Goal: Task Accomplishment & Management: Manage account settings

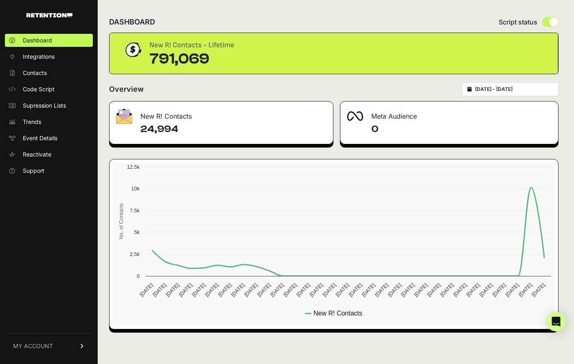
click at [44, 339] on link "MY ACCOUNT" at bounding box center [49, 345] width 88 height 25
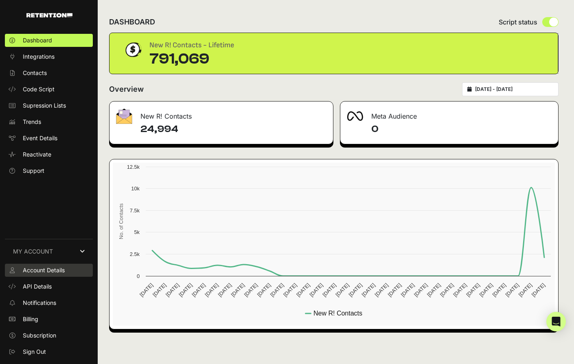
click at [55, 268] on span "Account Details" at bounding box center [44, 270] width 42 height 8
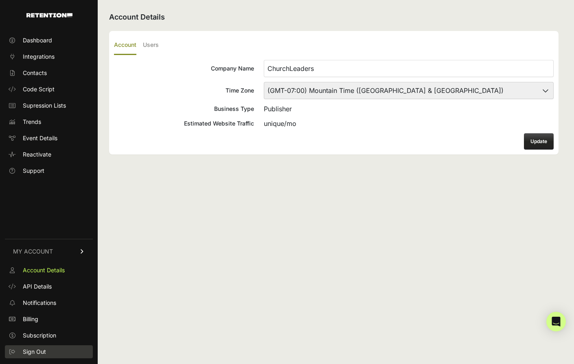
click at [44, 353] on span "Sign Out" at bounding box center [34, 351] width 23 height 8
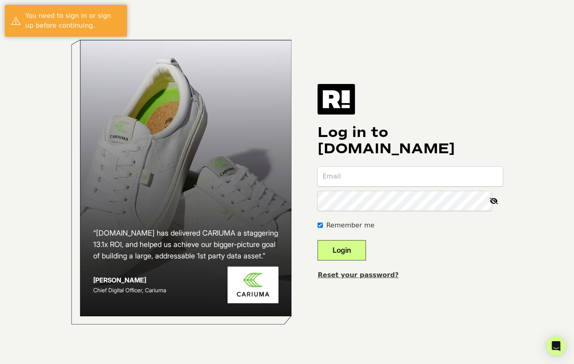
click at [347, 185] on input "email" at bounding box center [410, 177] width 185 height 20
type input "[EMAIL_ADDRESS][DOMAIN_NAME]"
click at [334, 252] on button "Login" at bounding box center [342, 250] width 48 height 20
